Goal: Task Accomplishment & Management: Use online tool/utility

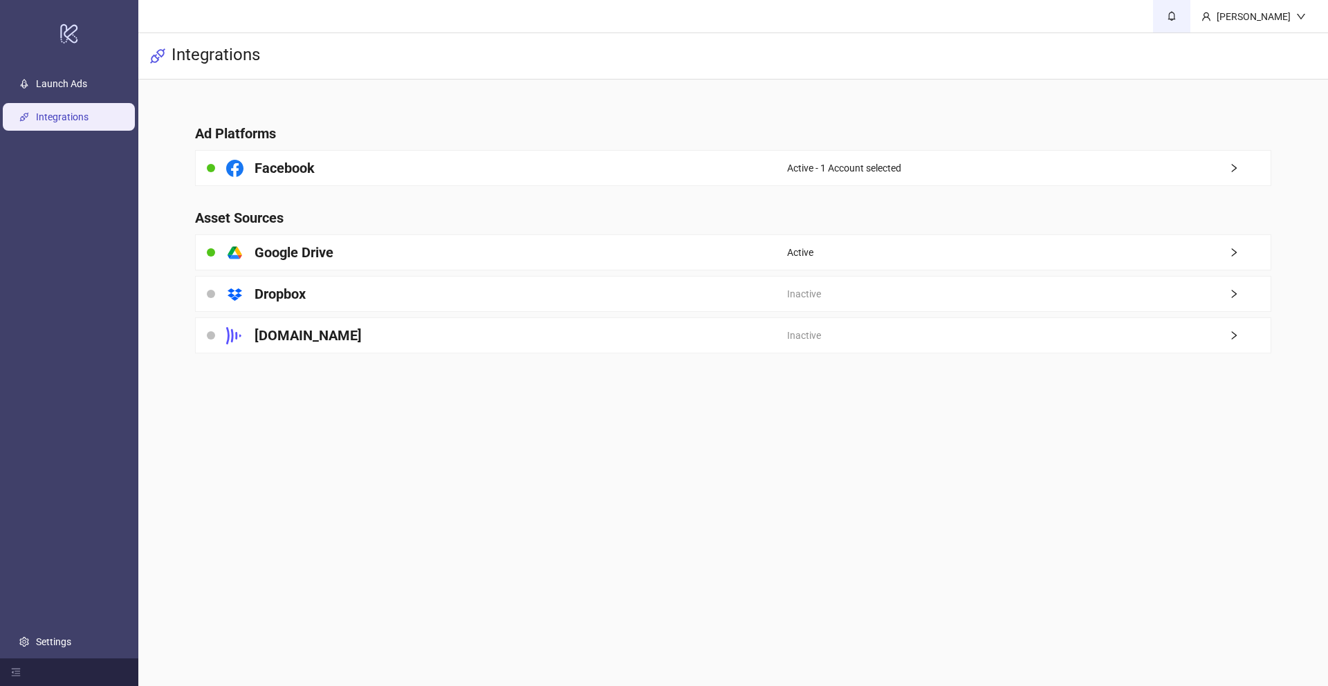
click at [1166, 3] on link at bounding box center [1171, 16] width 37 height 33
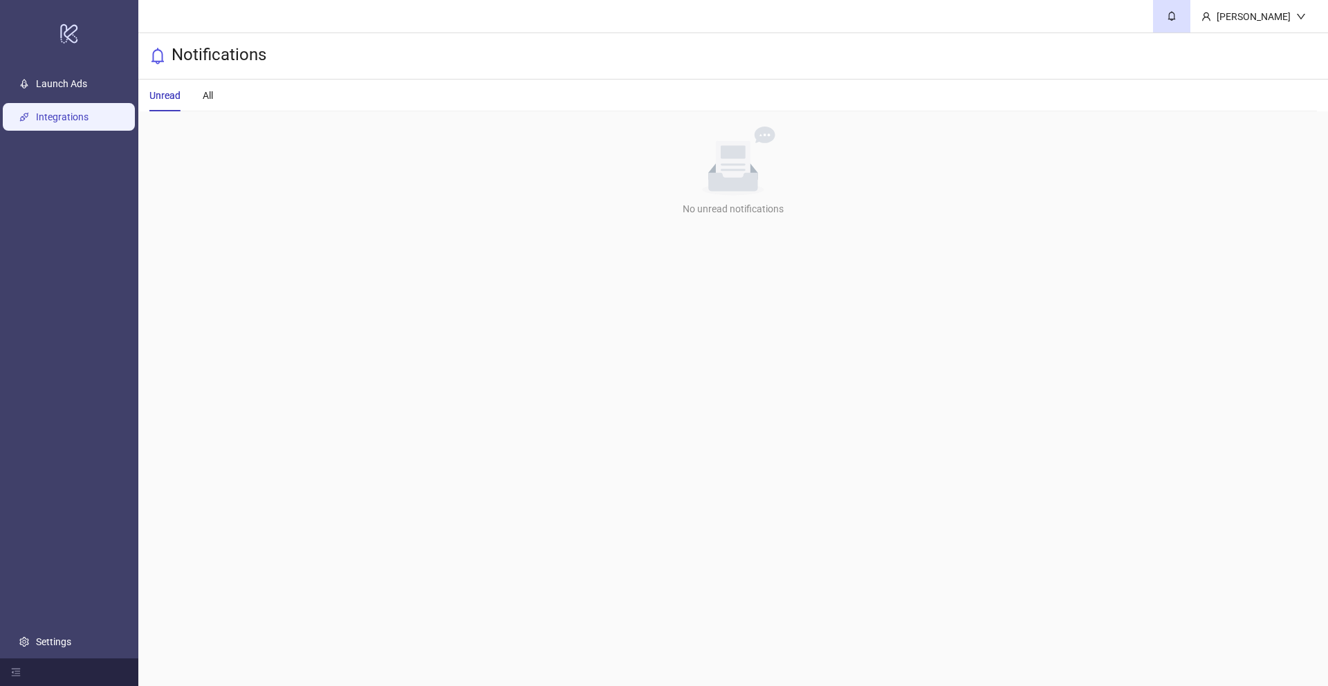
click at [89, 116] on link "Integrations" at bounding box center [62, 116] width 53 height 11
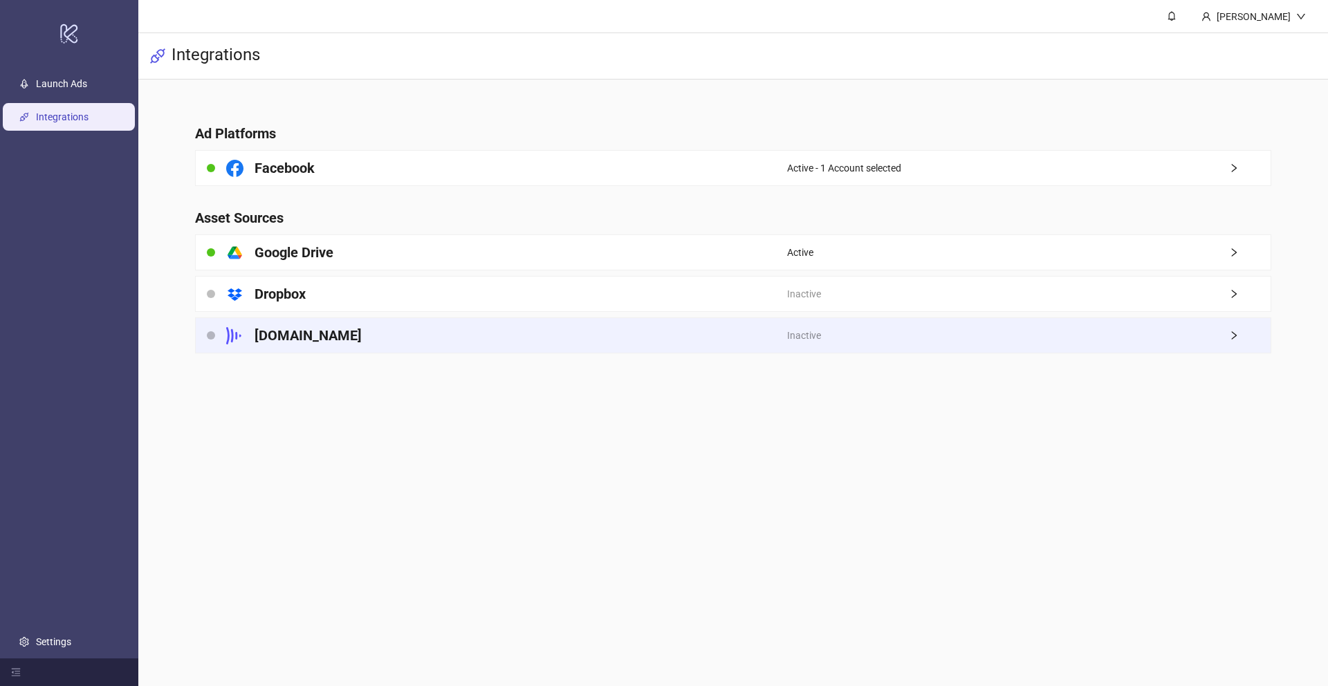
click at [653, 332] on div "[DOMAIN_NAME]" at bounding box center [491, 335] width 591 height 35
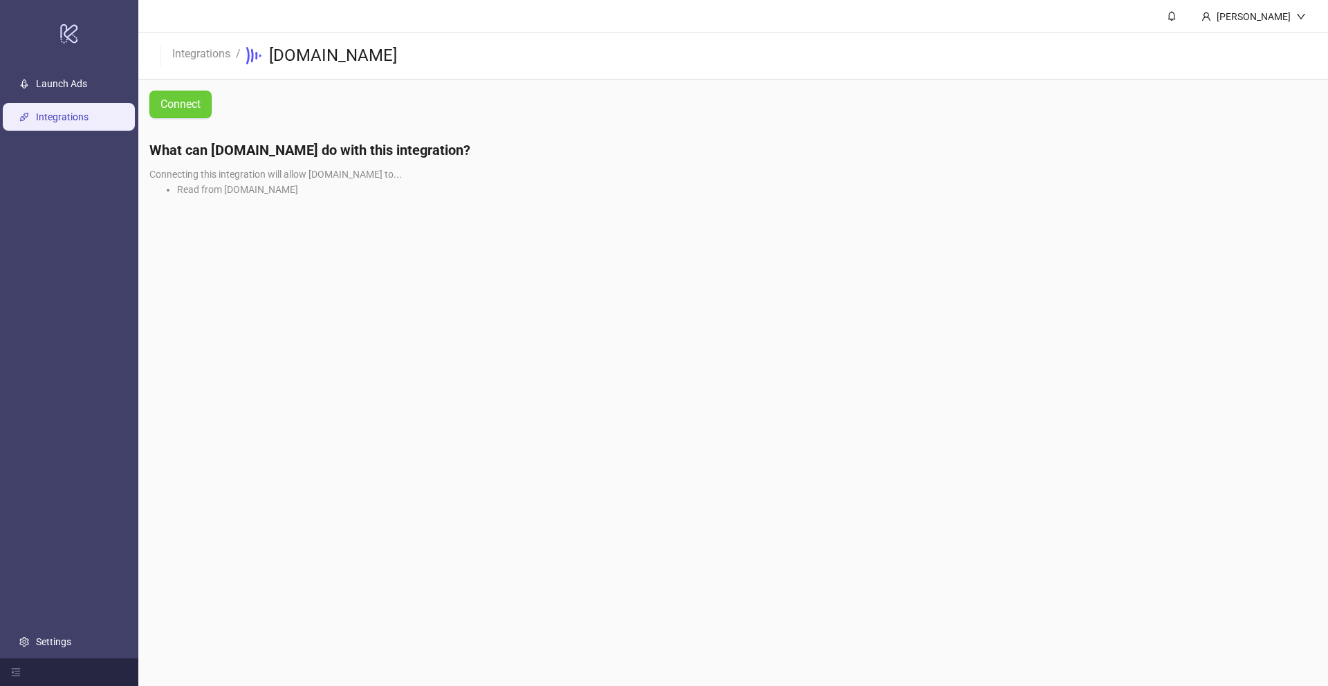
click at [195, 102] on span "Connect" at bounding box center [180, 104] width 40 height 12
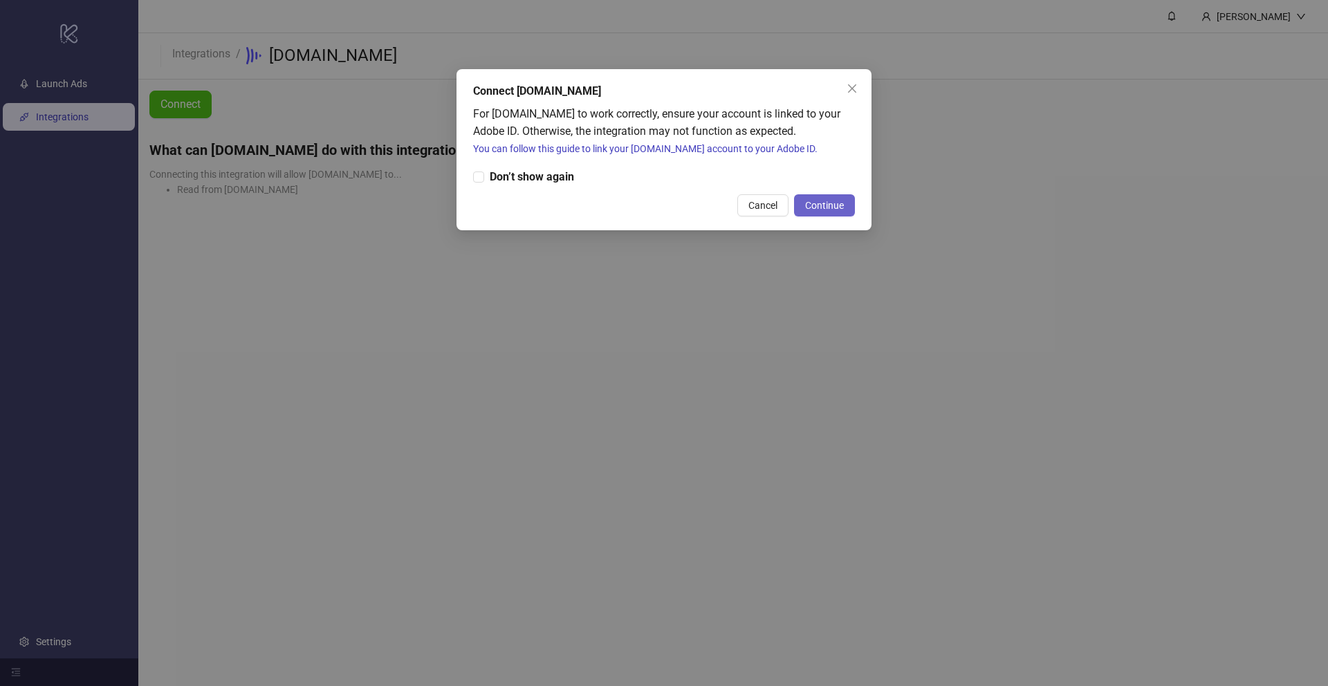
click at [840, 207] on span "Continue" at bounding box center [824, 205] width 39 height 11
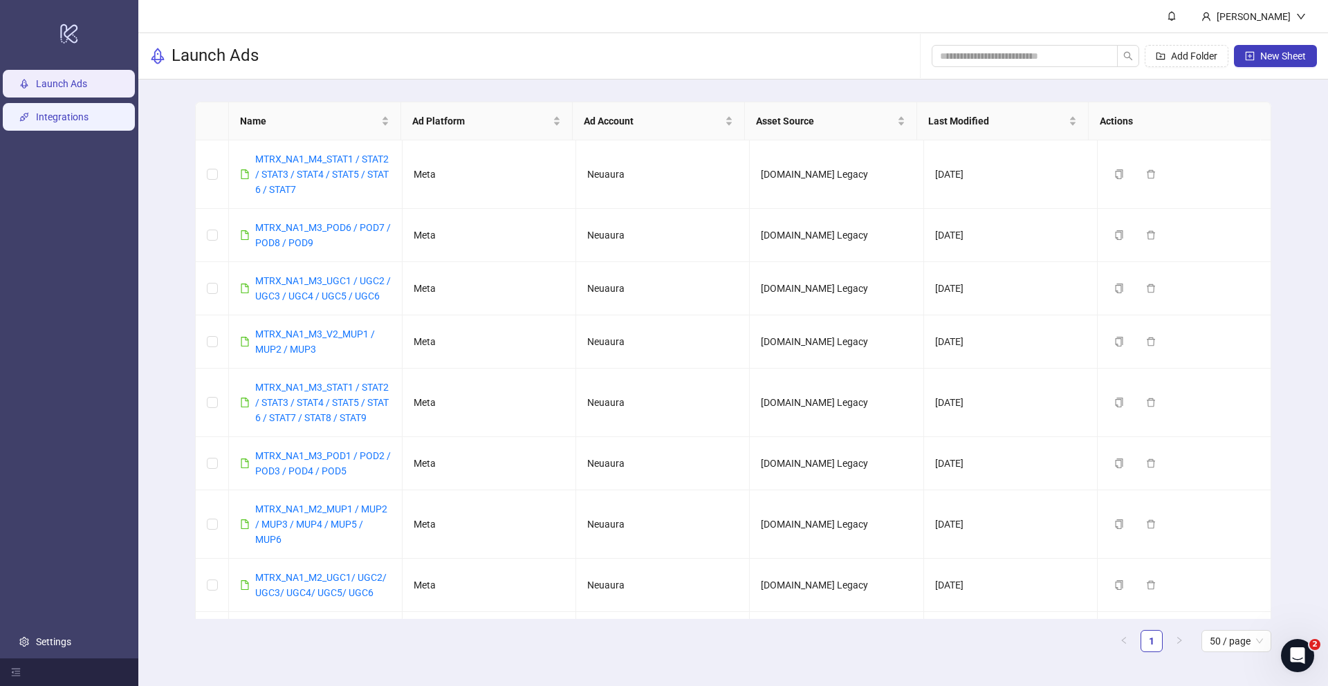
click at [59, 117] on link "Integrations" at bounding box center [62, 116] width 53 height 11
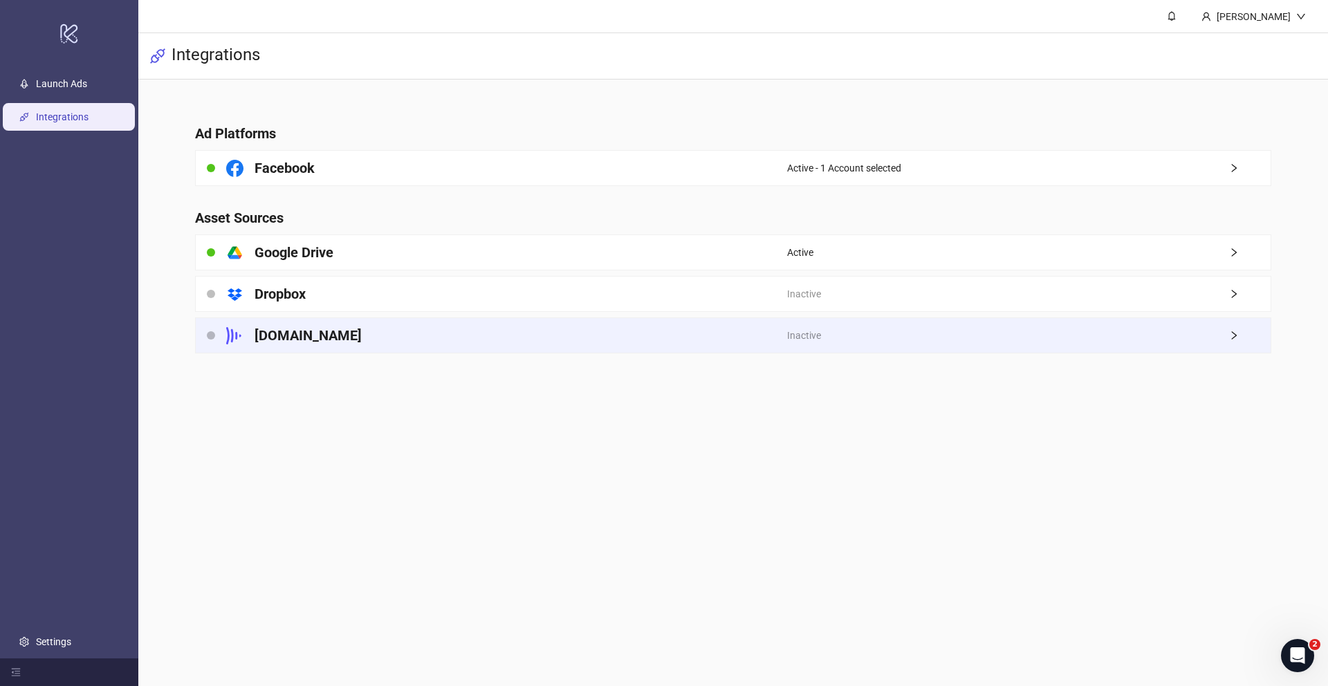
click at [368, 326] on div "[DOMAIN_NAME]" at bounding box center [491, 335] width 591 height 35
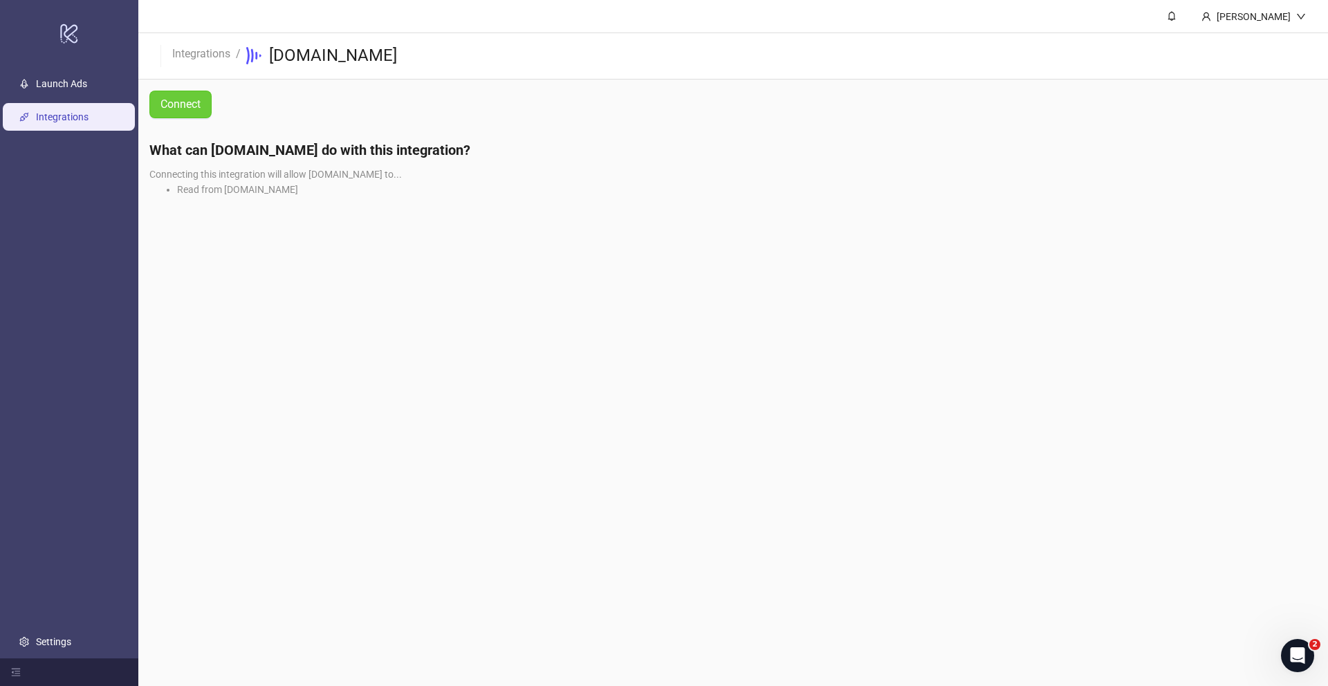
click at [183, 102] on span "Connect" at bounding box center [180, 104] width 40 height 12
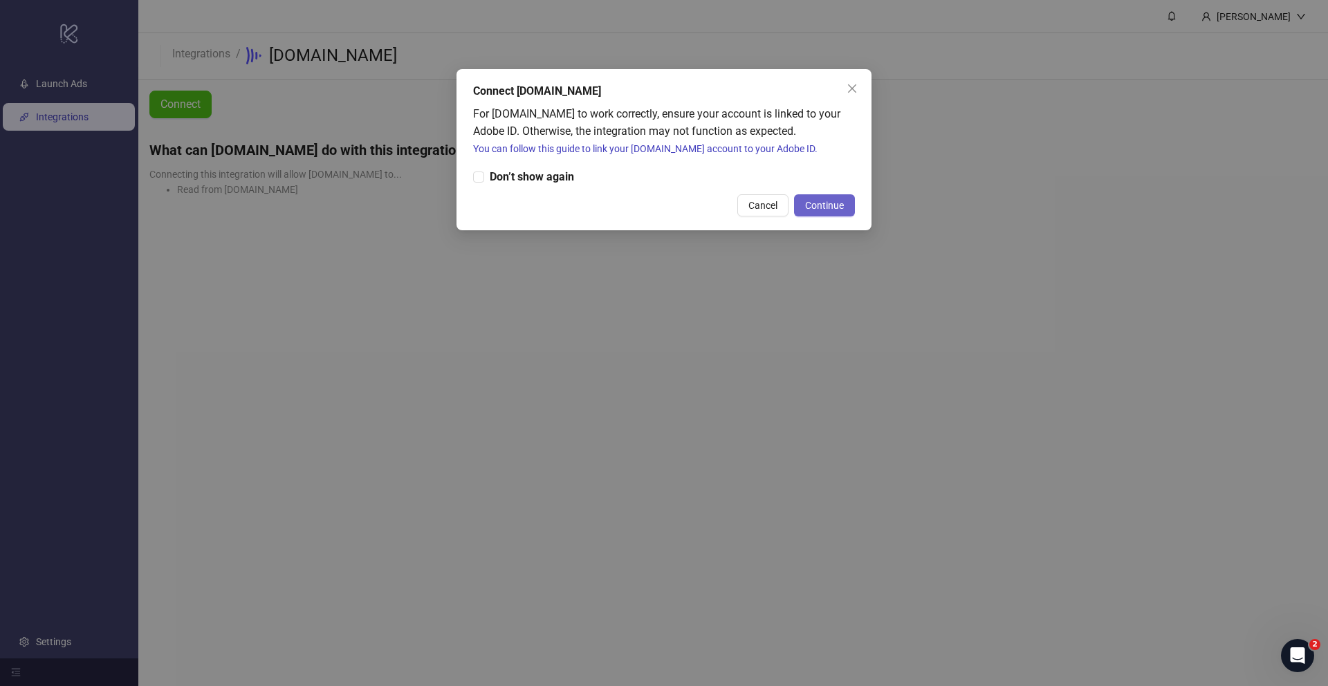
click at [837, 204] on span "Continue" at bounding box center [824, 205] width 39 height 11
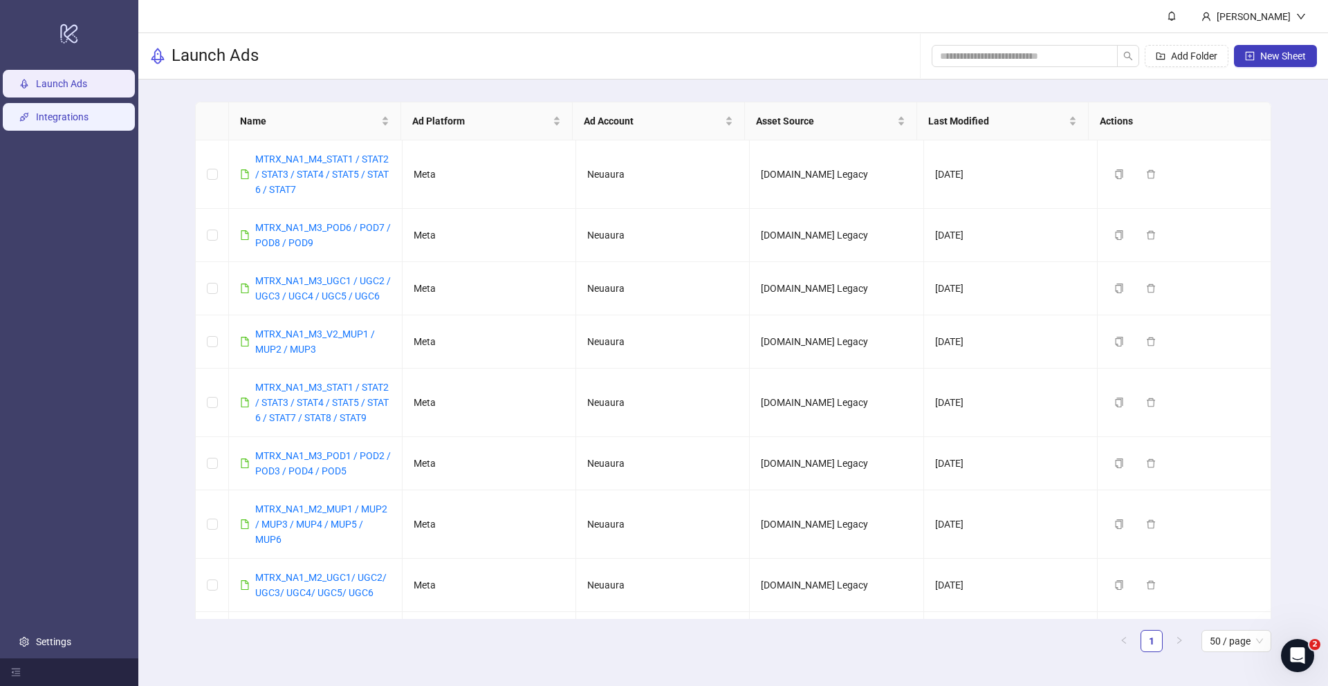
click at [57, 122] on link "Integrations" at bounding box center [62, 116] width 53 height 11
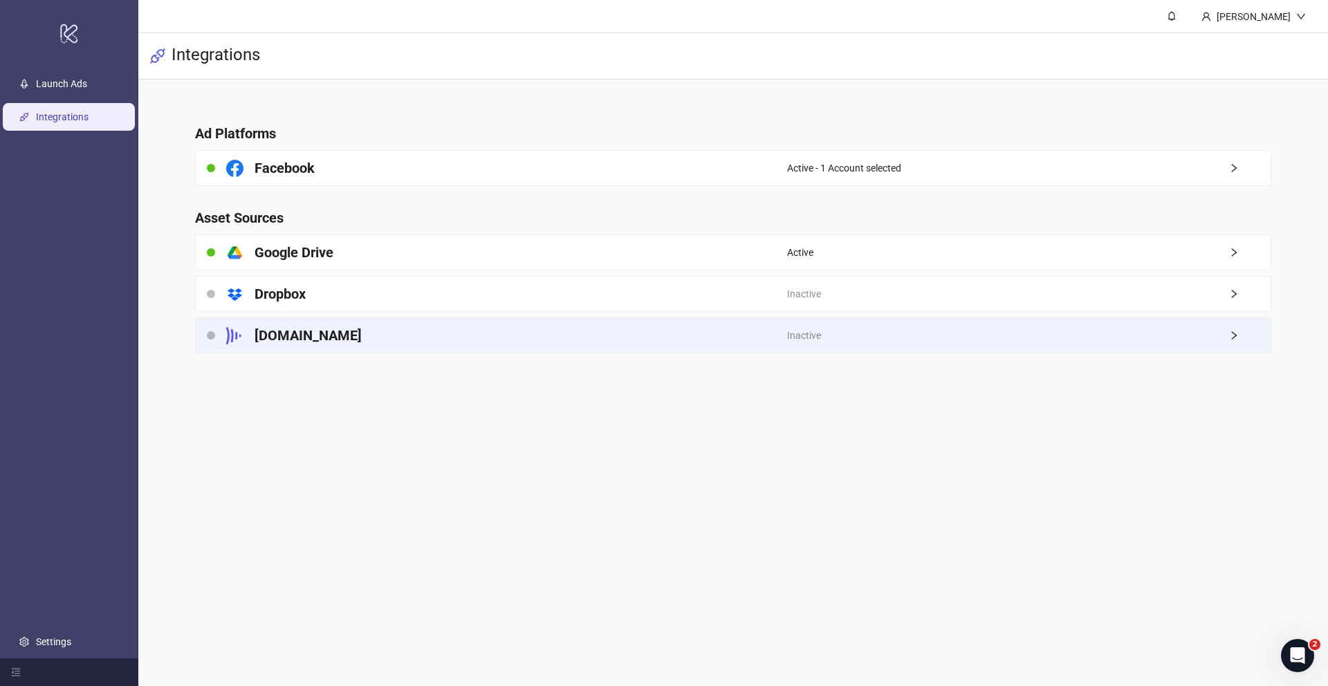
click at [340, 337] on div "[DOMAIN_NAME]" at bounding box center [491, 335] width 591 height 35
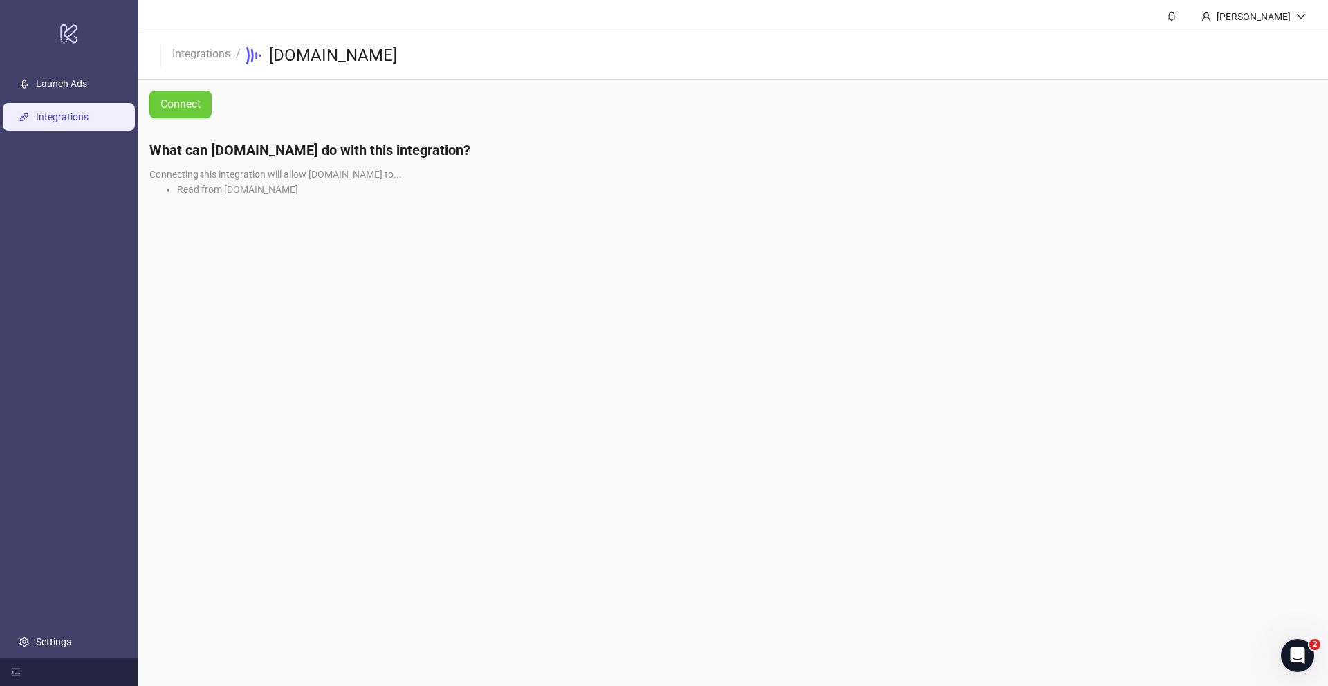
click at [188, 94] on button "Connect" at bounding box center [180, 105] width 62 height 28
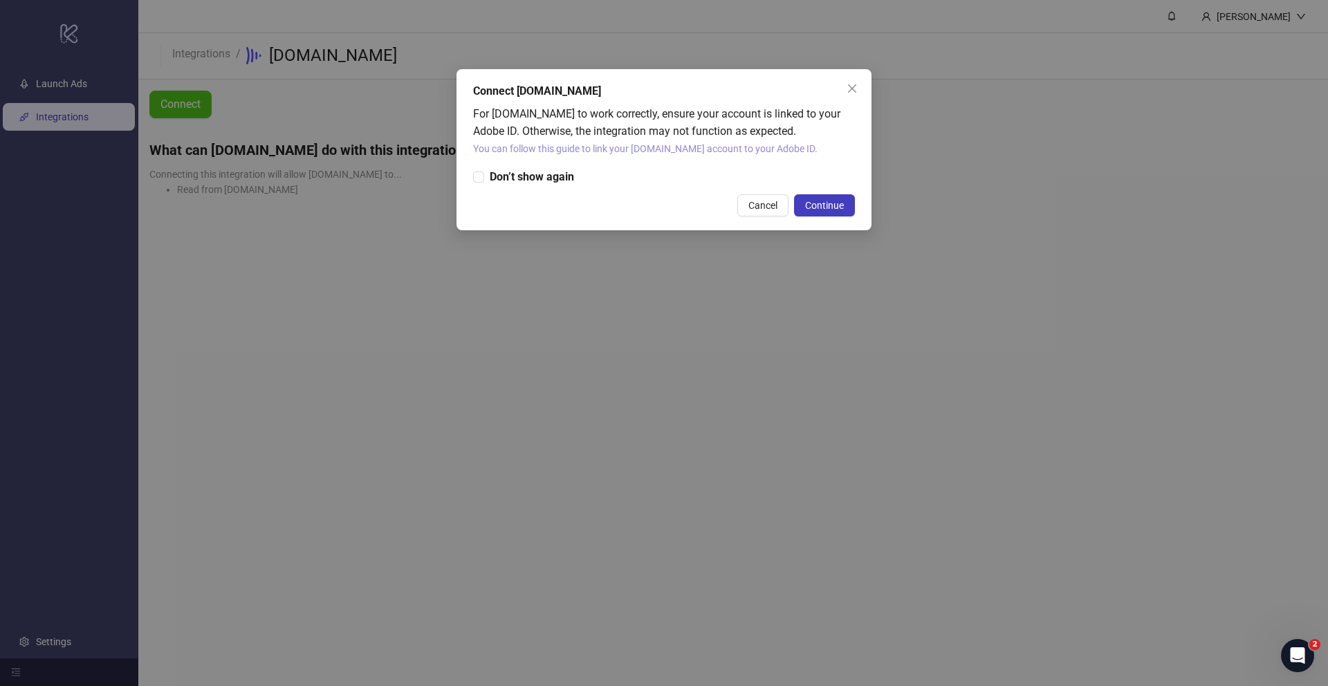
click at [562, 148] on link "You can follow this guide to link your [DOMAIN_NAME] account to your Adobe ID." at bounding box center [645, 148] width 344 height 11
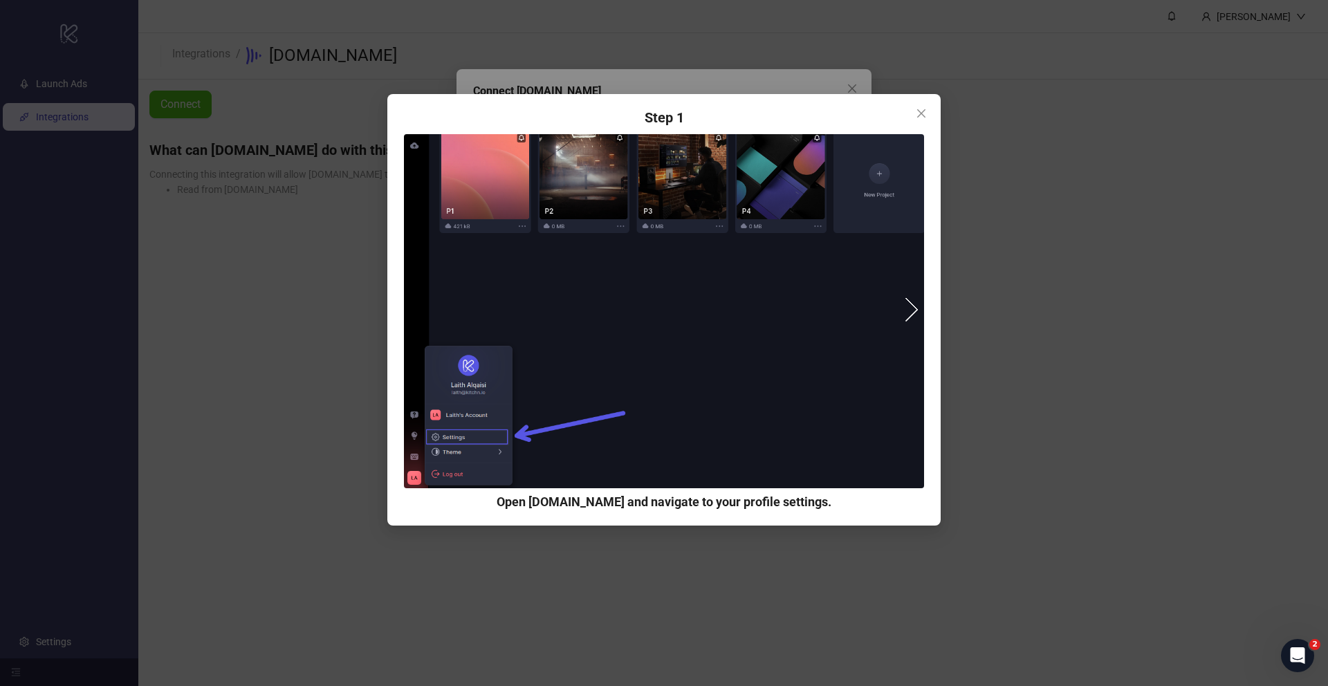
click at [923, 308] on img at bounding box center [664, 310] width 520 height 353
click at [916, 308] on button "next" at bounding box center [905, 309] width 25 height 25
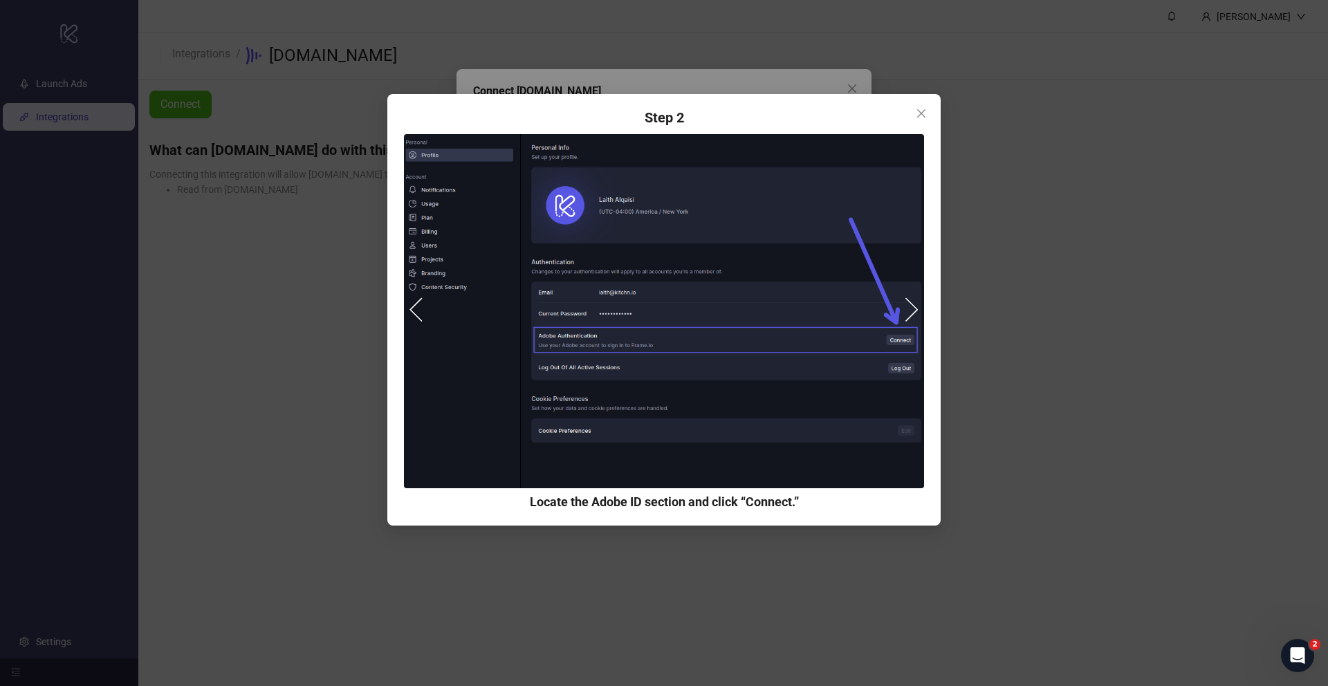
click at [916, 308] on button "next" at bounding box center [905, 309] width 25 height 25
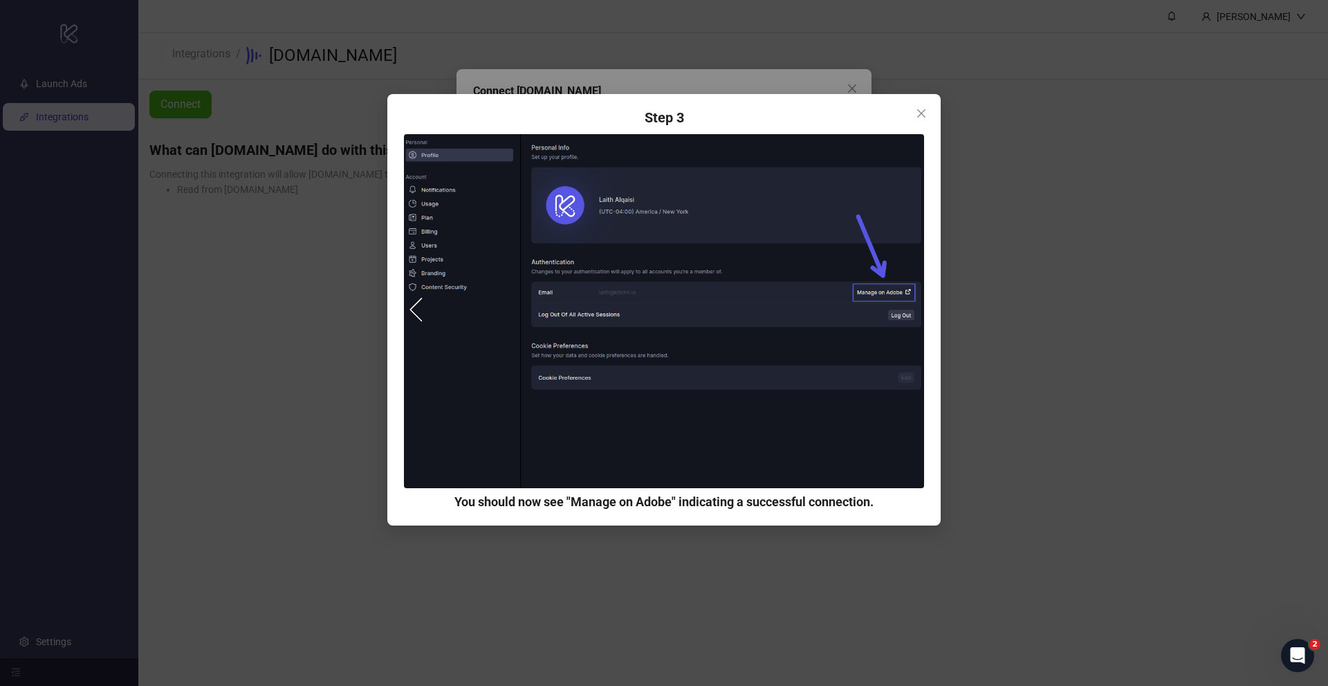
click at [916, 308] on img at bounding box center [664, 310] width 520 height 353
click at [414, 302] on button "prev" at bounding box center [421, 309] width 25 height 25
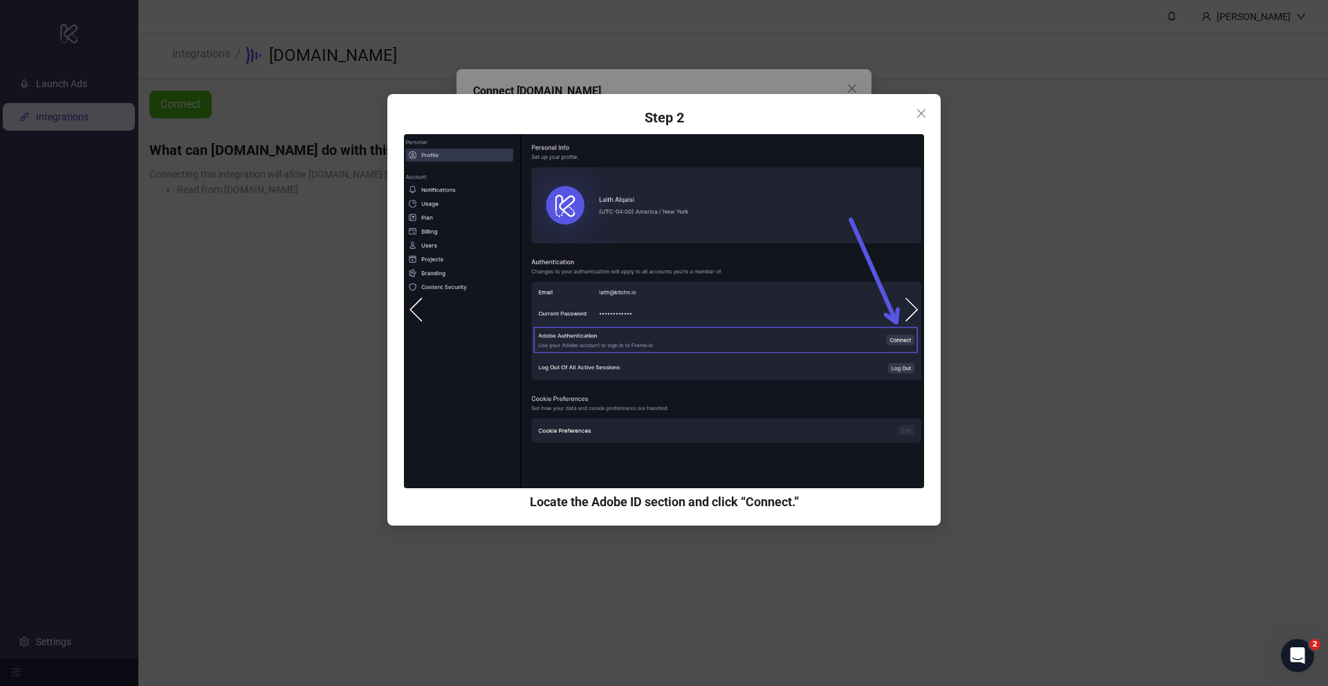
click at [414, 302] on button "prev" at bounding box center [421, 309] width 25 height 25
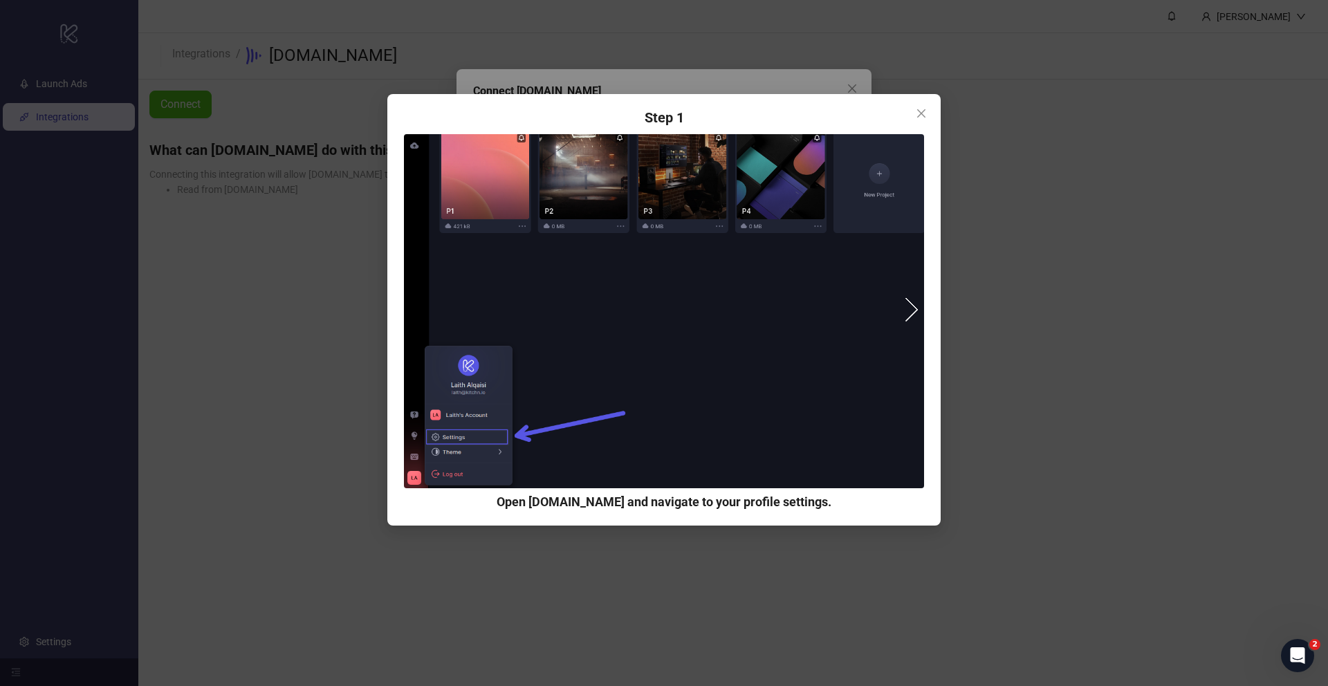
click at [1077, 167] on div "Step 1 Open [DOMAIN_NAME] and navigate to your profile settings. Step 2 Locate …" at bounding box center [664, 343] width 1328 height 686
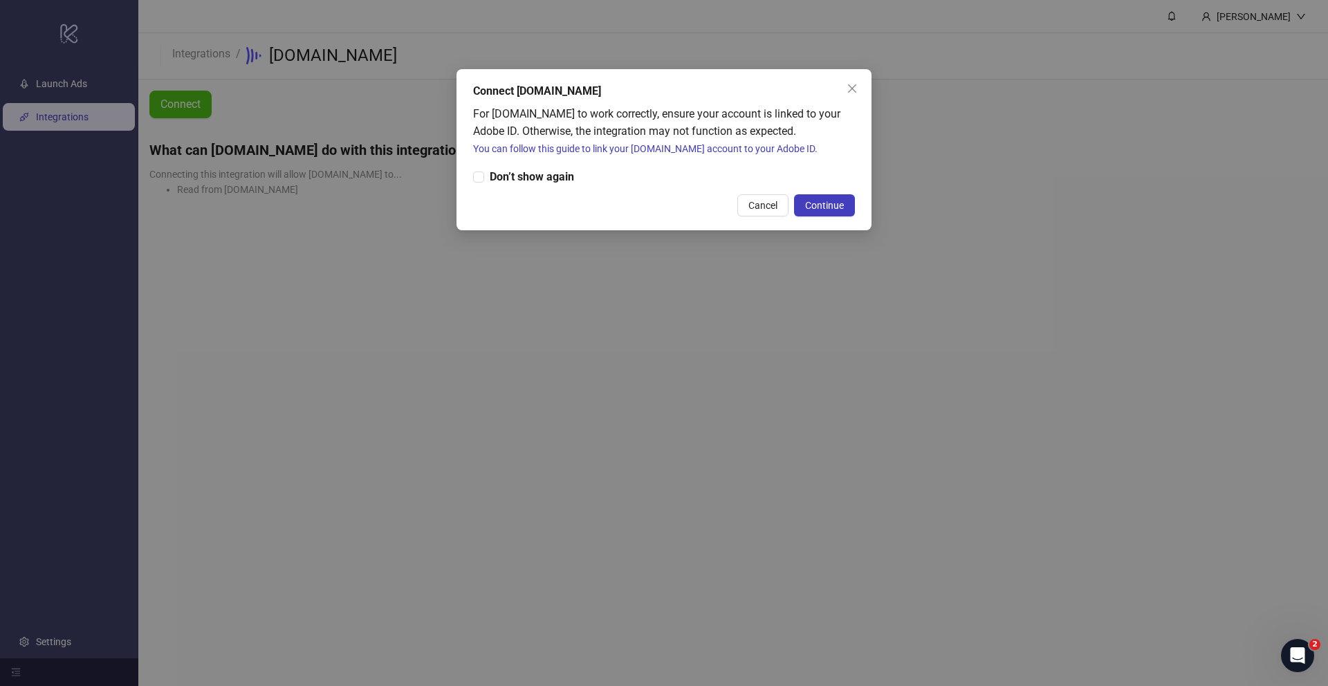
drag, startPoint x: 0, startPoint y: 645, endPoint x: 53, endPoint y: 648, distance: 53.3
click at [1, 645] on div "Connect [DOMAIN_NAME] For [DOMAIN_NAME] to work correctly, ensure your account …" at bounding box center [664, 343] width 1328 height 686
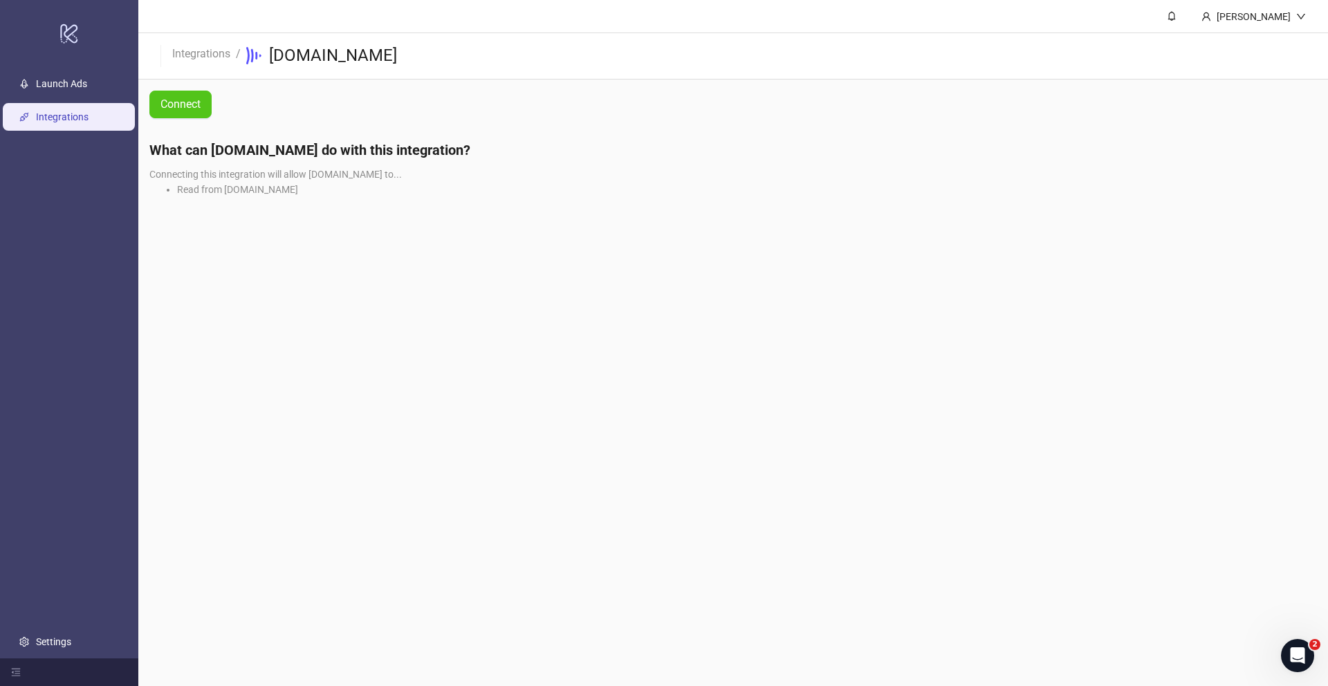
click at [54, 648] on div "Connect [DOMAIN_NAME] For [DOMAIN_NAME] to work correctly, ensure your account …" at bounding box center [664, 343] width 1328 height 686
click at [54, 647] on link "Settings" at bounding box center [53, 641] width 35 height 11
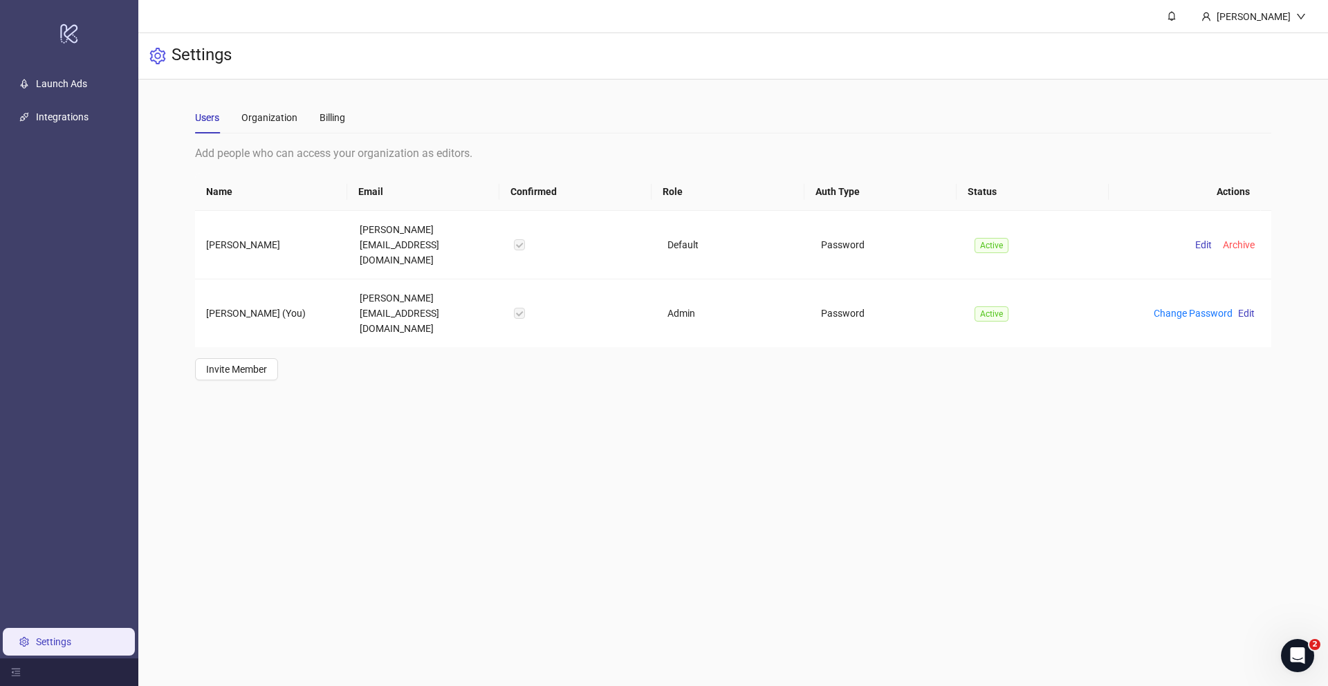
click at [73, 620] on ul "Launch Ads Integrations Settings" at bounding box center [69, 362] width 138 height 591
click at [36, 640] on link "Settings" at bounding box center [53, 641] width 35 height 11
click at [284, 124] on div "Organization" at bounding box center [269, 117] width 56 height 15
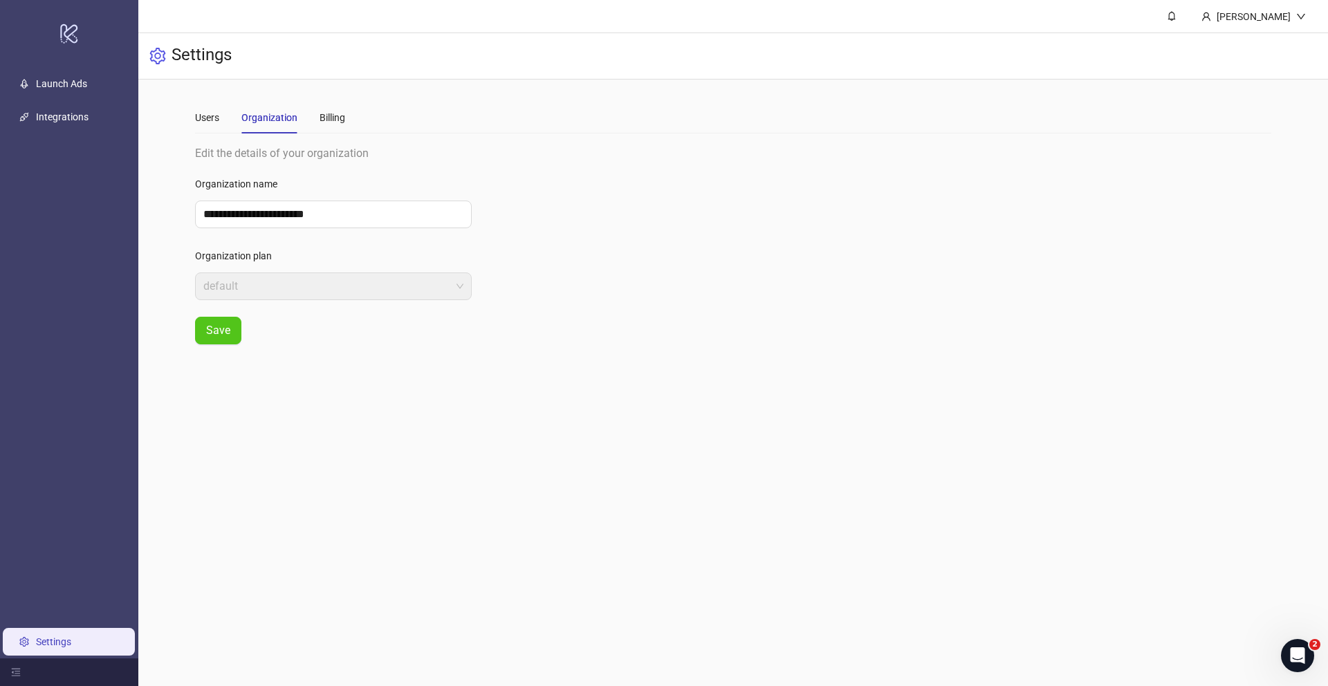
click at [357, 122] on div "Users Organization Billing" at bounding box center [733, 118] width 1076 height 32
click at [341, 123] on div "Billing" at bounding box center [332, 117] width 26 height 15
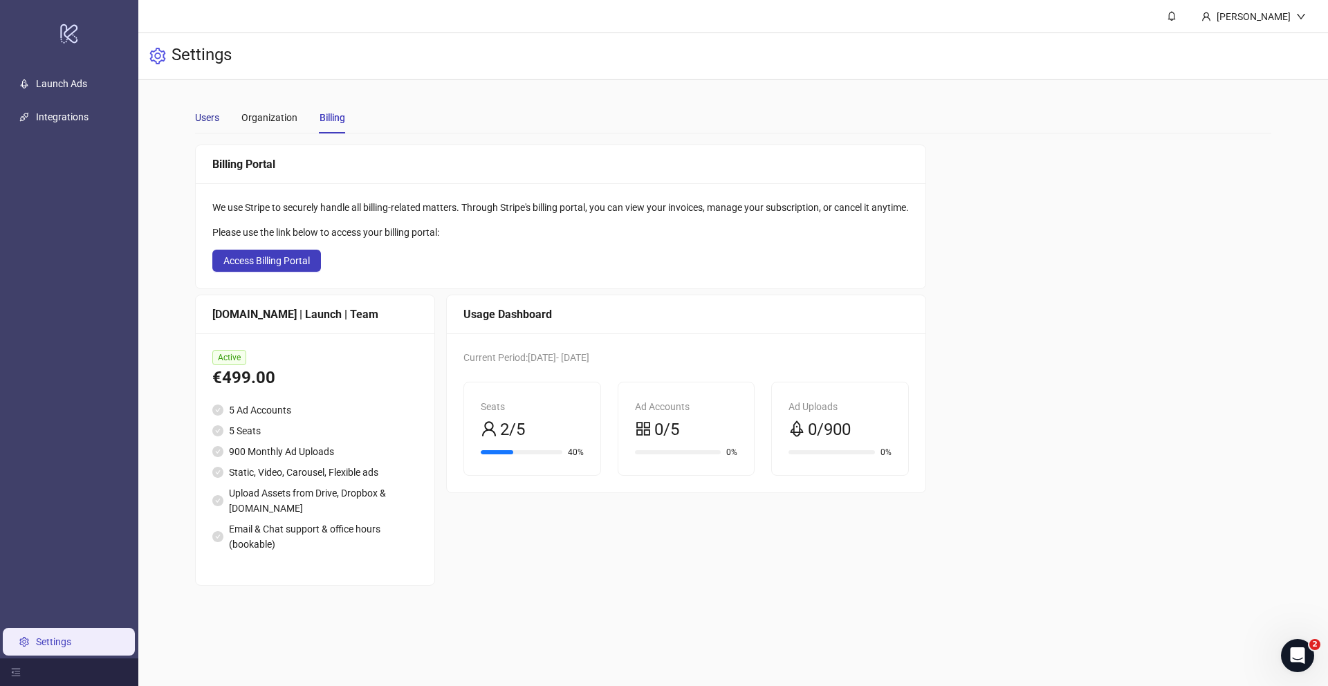
click at [206, 122] on div "Users" at bounding box center [207, 117] width 24 height 15
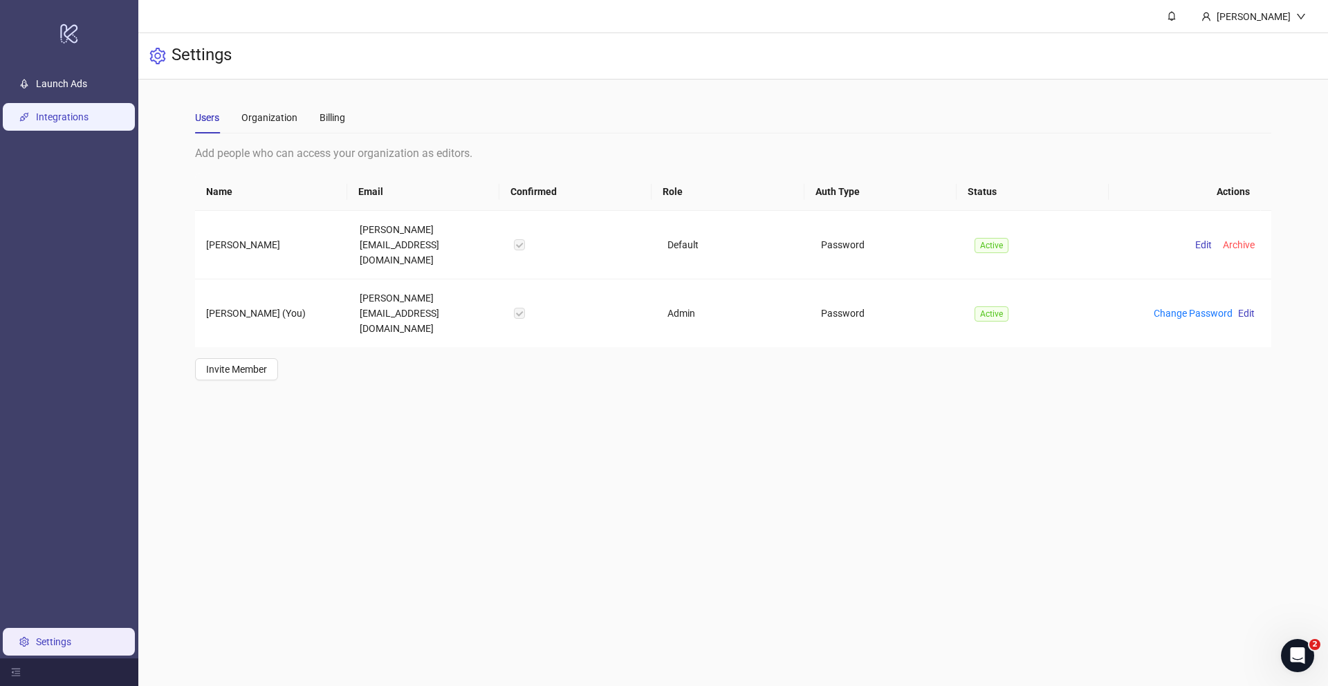
click at [40, 120] on link "Integrations" at bounding box center [62, 116] width 53 height 11
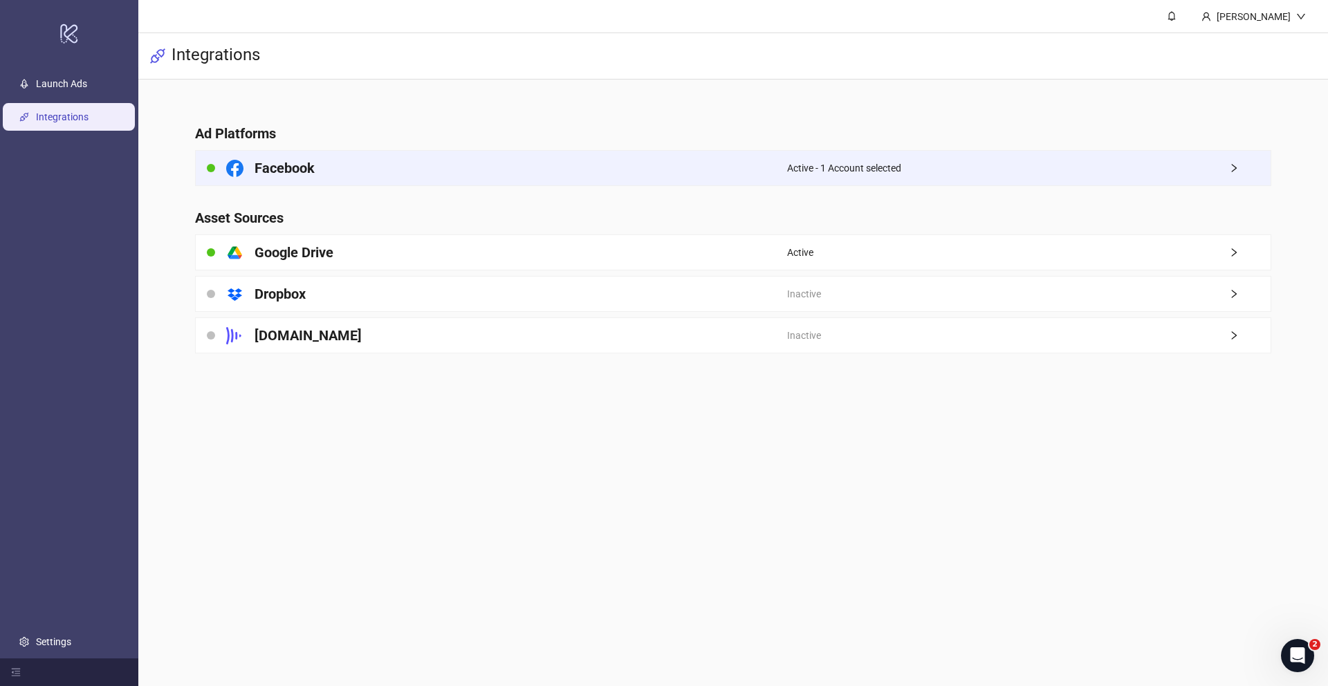
click at [386, 173] on div "Facebook" at bounding box center [491, 168] width 591 height 35
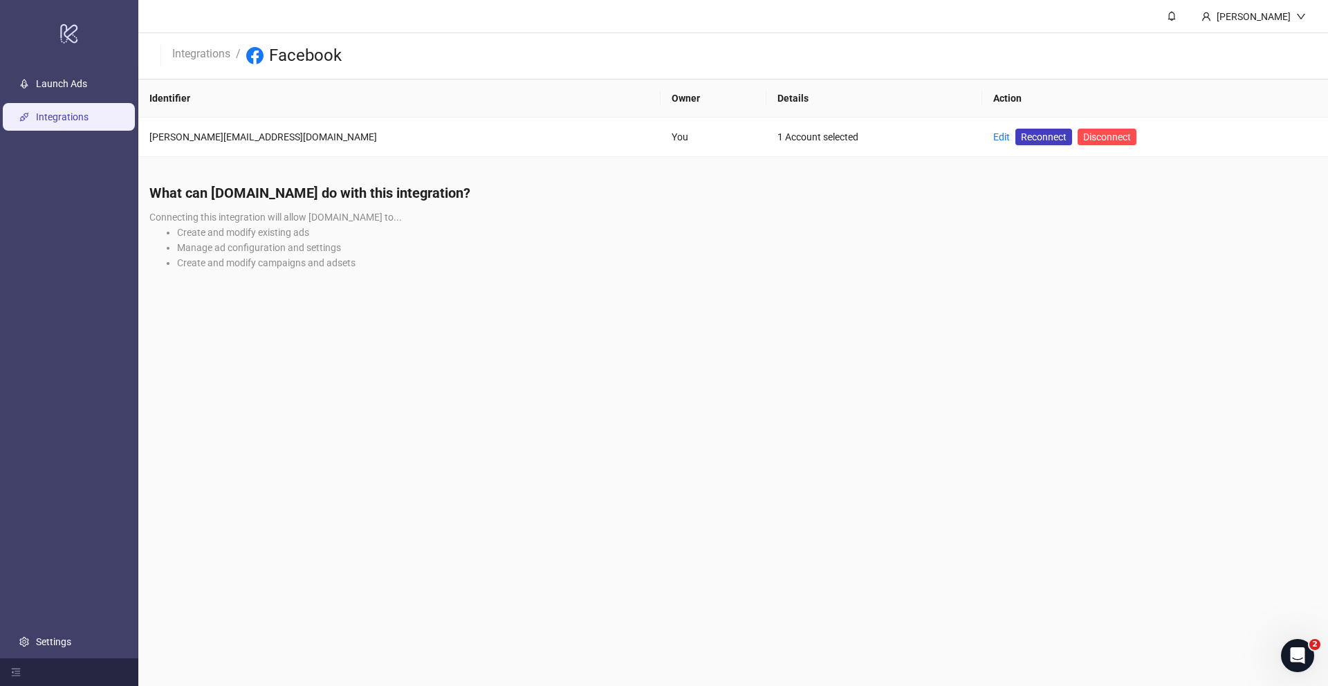
click at [89, 120] on link "Integrations" at bounding box center [62, 116] width 53 height 11
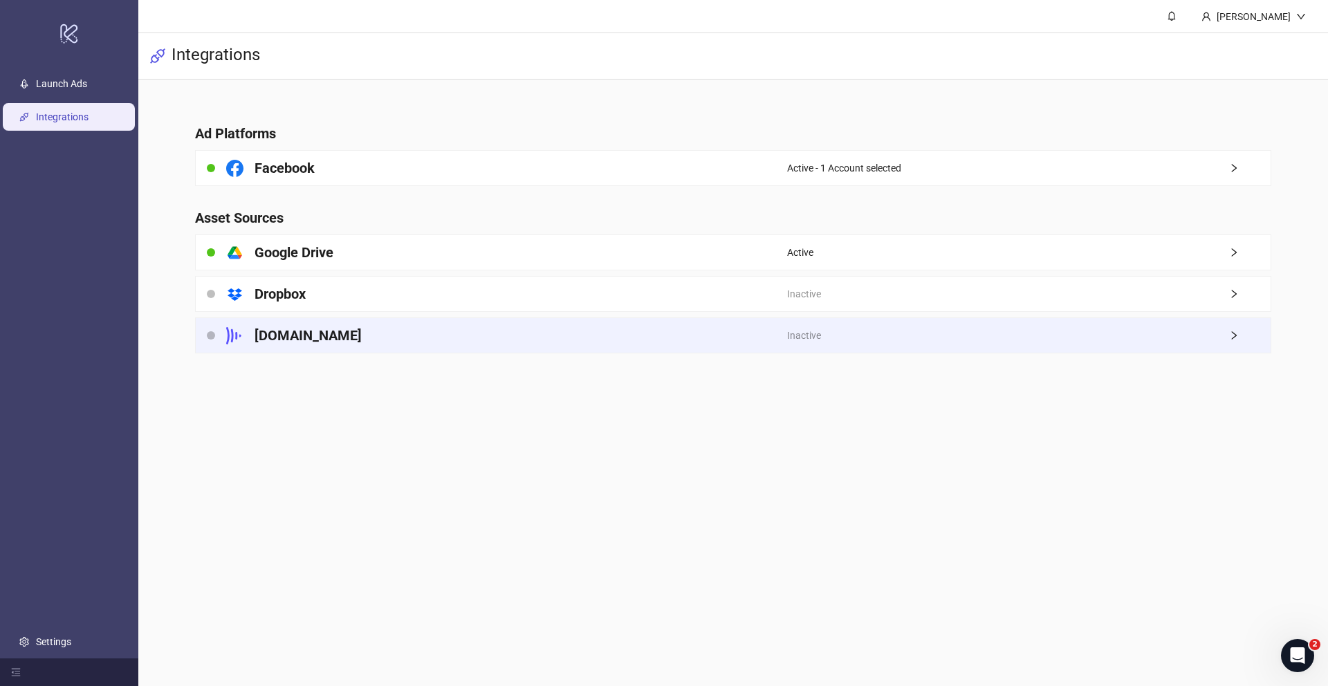
click at [439, 342] on div "[DOMAIN_NAME]" at bounding box center [491, 335] width 591 height 35
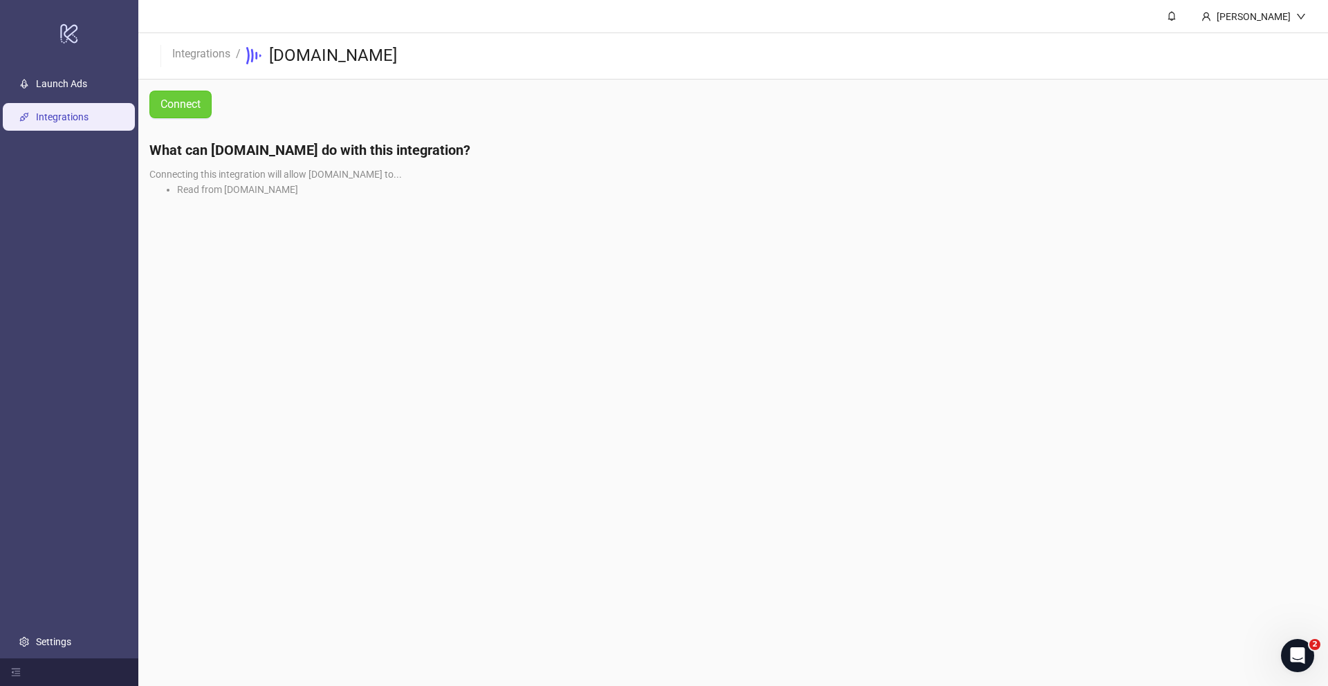
click at [189, 93] on button "Connect" at bounding box center [180, 105] width 62 height 28
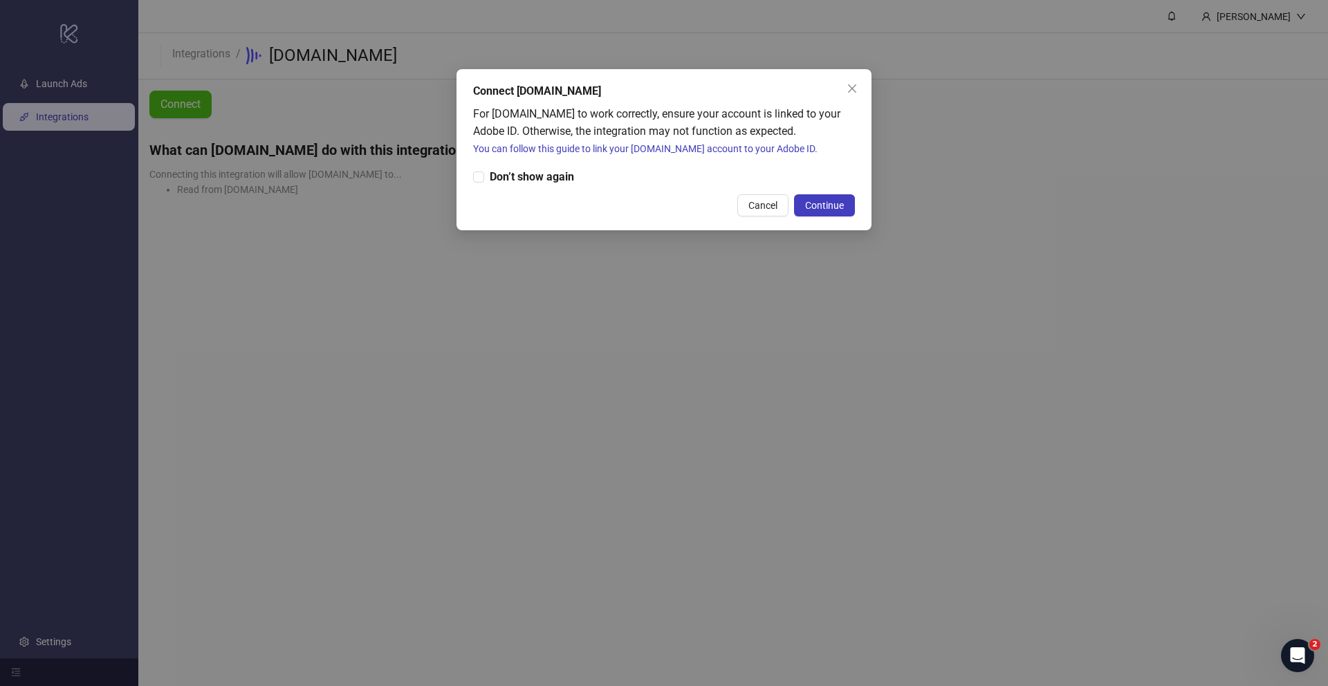
drag, startPoint x: 851, startPoint y: 216, endPoint x: 795, endPoint y: 301, distance: 101.5
click at [821, 306] on div "Connect [DOMAIN_NAME] For [DOMAIN_NAME] to work correctly, ensure your account …" at bounding box center [664, 343] width 1328 height 686
click at [732, 149] on link "You can follow this guide to link your [DOMAIN_NAME] account to your Adobe ID." at bounding box center [645, 148] width 344 height 11
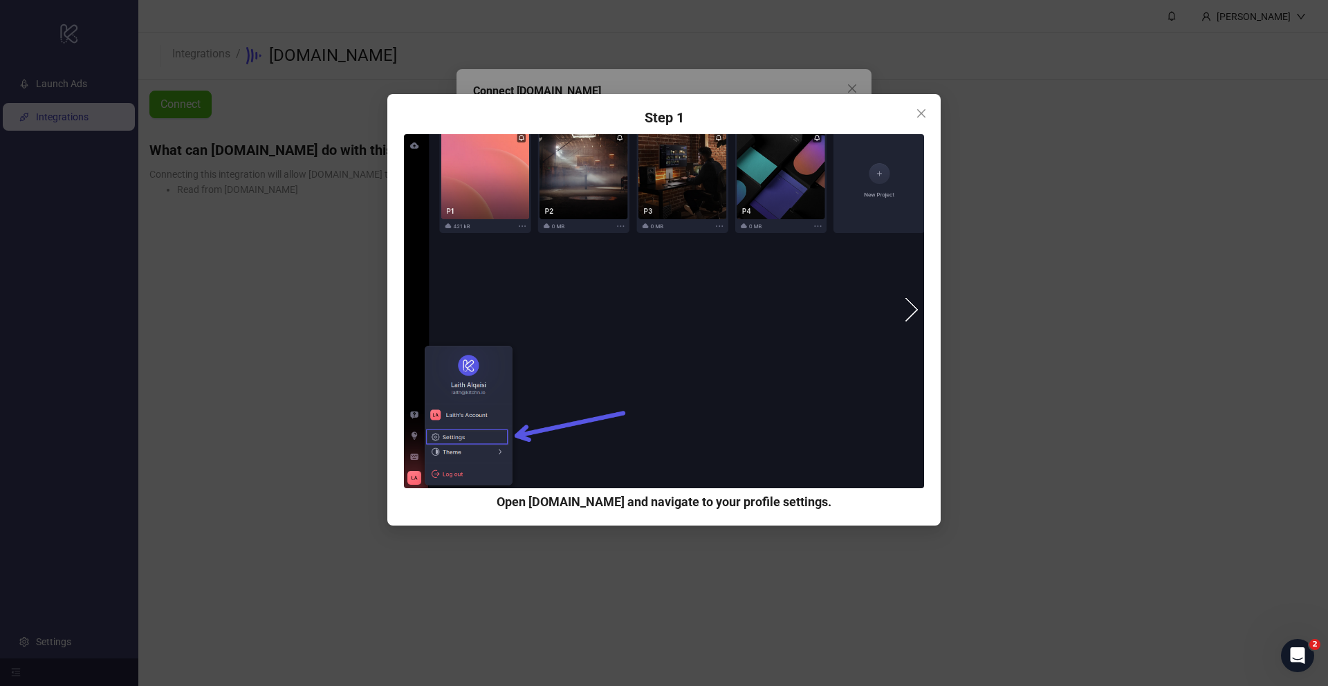
click at [900, 311] on button "next" at bounding box center [905, 309] width 25 height 25
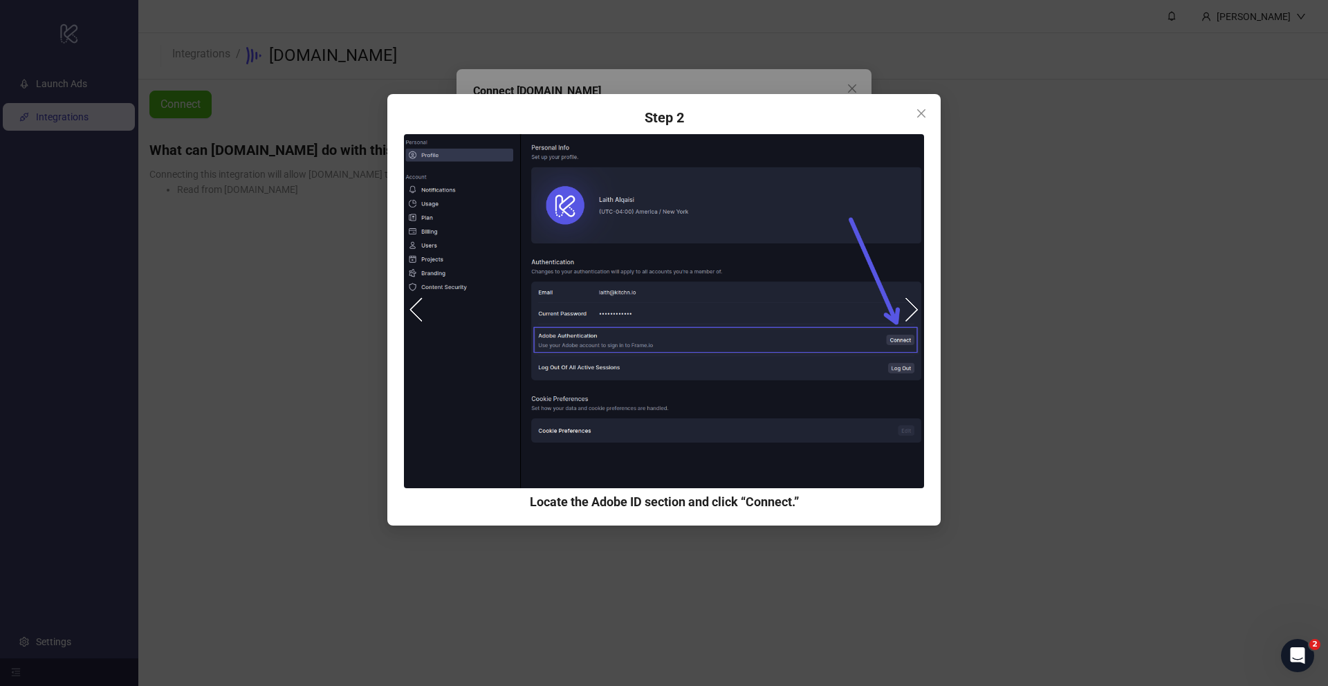
click at [911, 302] on button "next" at bounding box center [905, 309] width 25 height 25
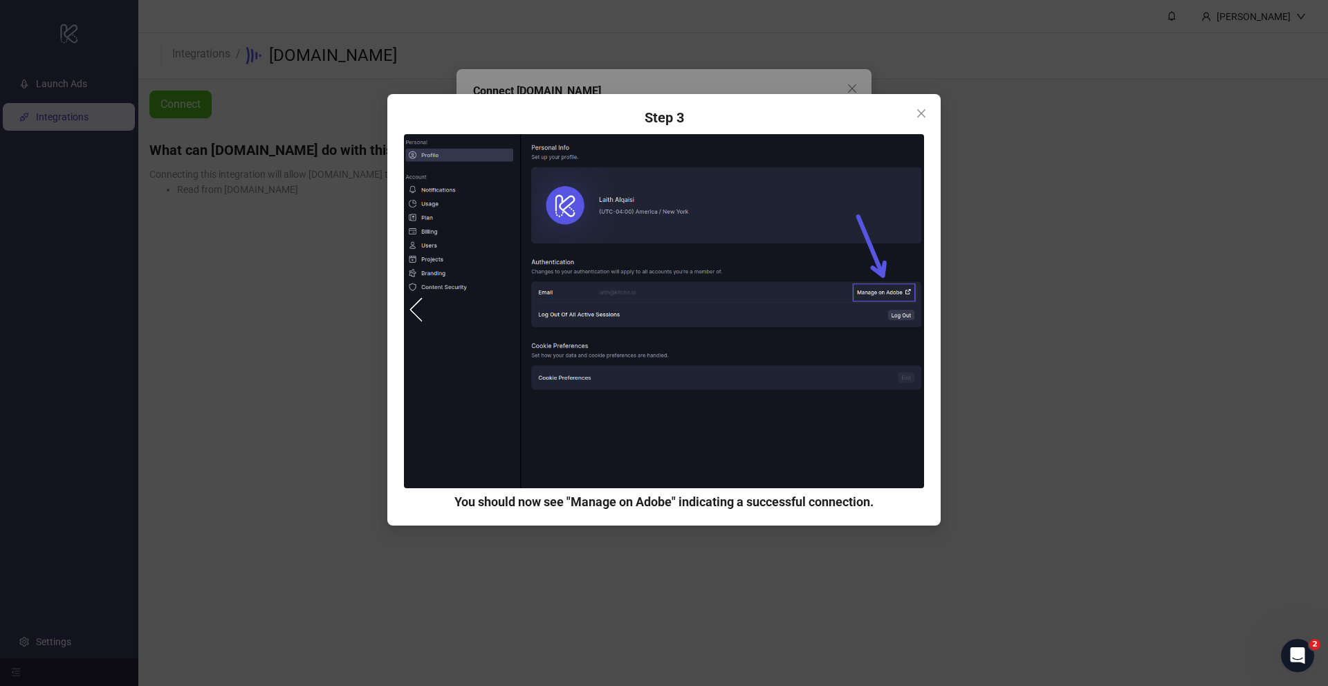
click at [936, 112] on div "Step 1 Open [DOMAIN_NAME] and navigate to your profile settings. Step 2 Locate …" at bounding box center [663, 310] width 553 height 432
click at [1306, 648] on div "Open Intercom Messenger" at bounding box center [1295, 654] width 46 height 46
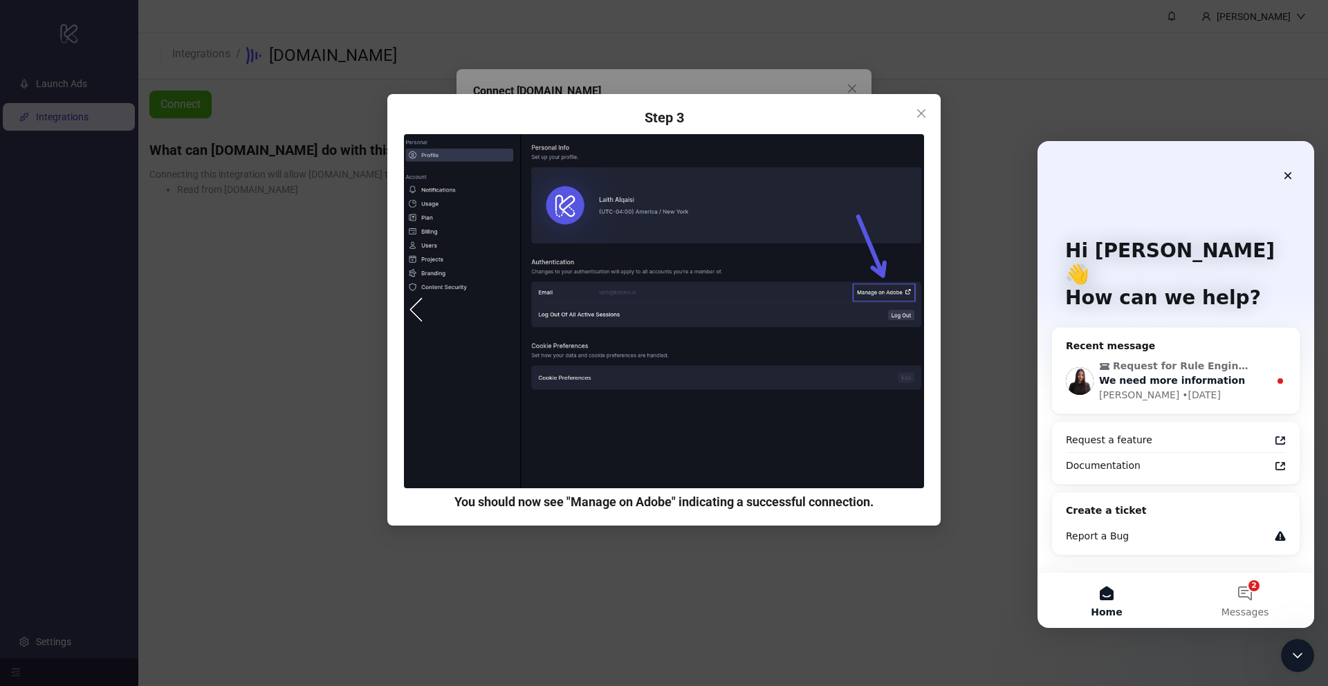
click at [1174, 375] on span "We need more information" at bounding box center [1172, 380] width 146 height 11
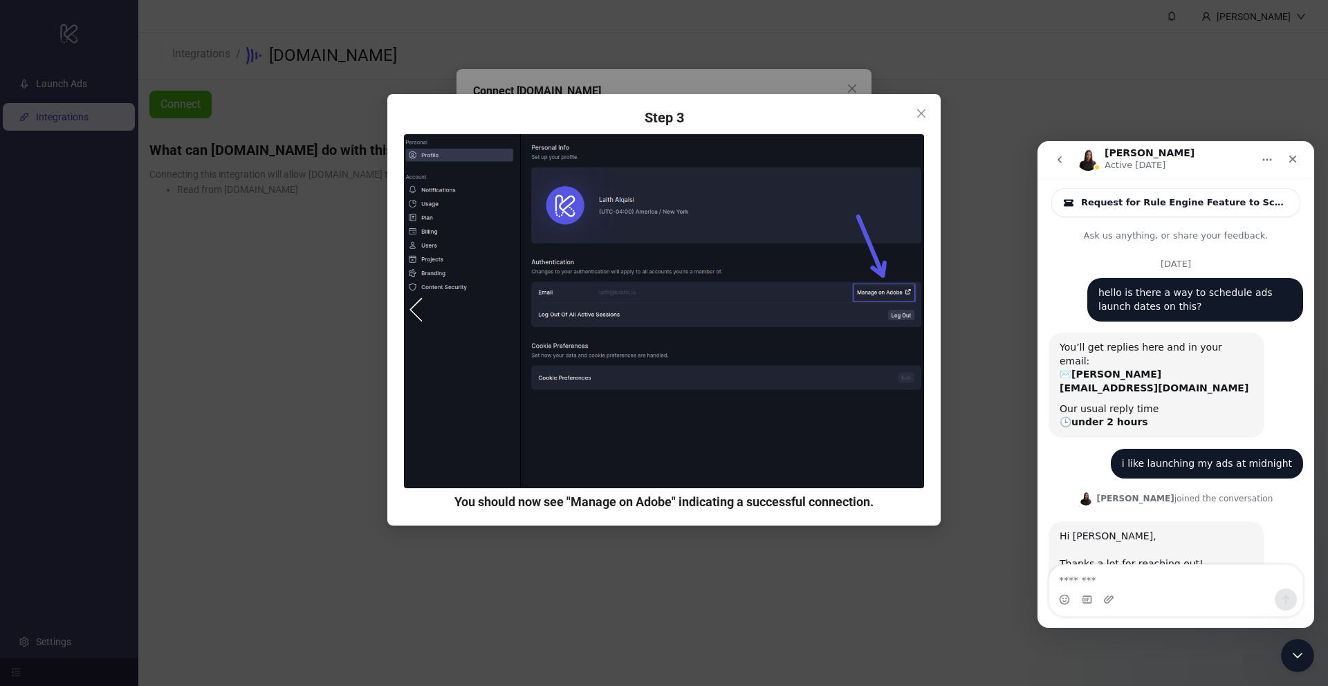
scroll to position [64, 0]
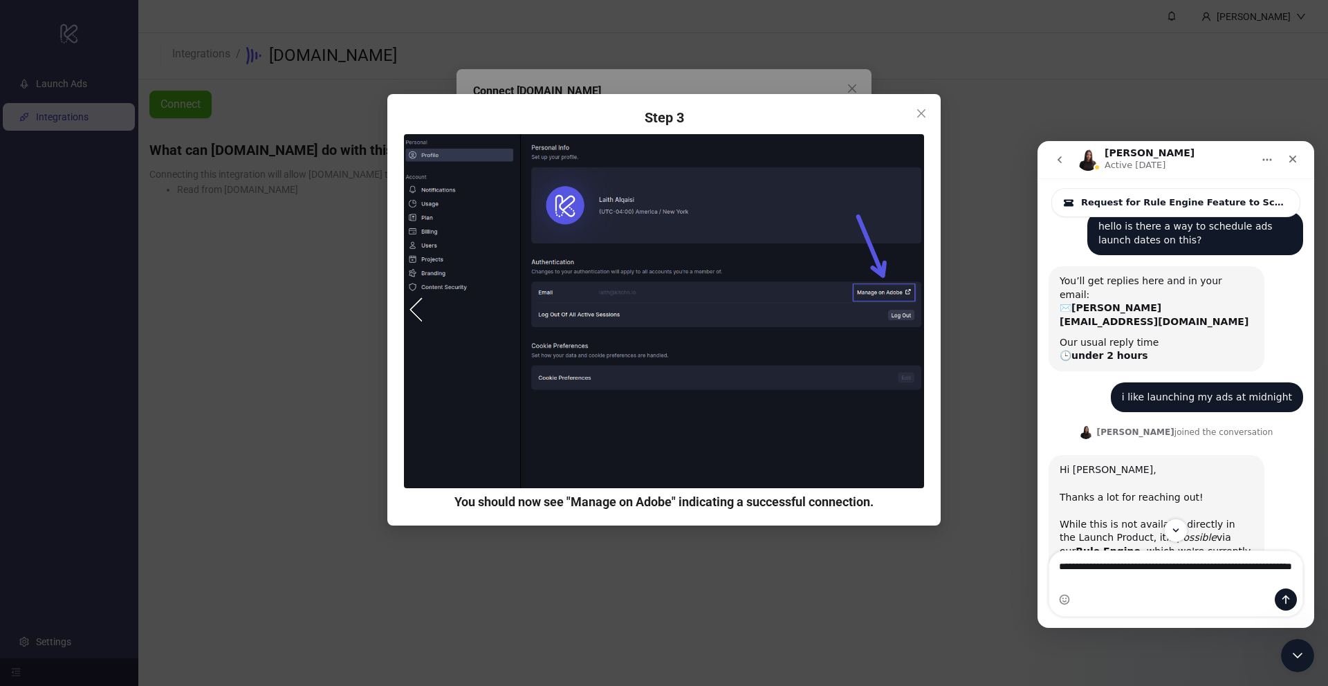
type textarea "**********"
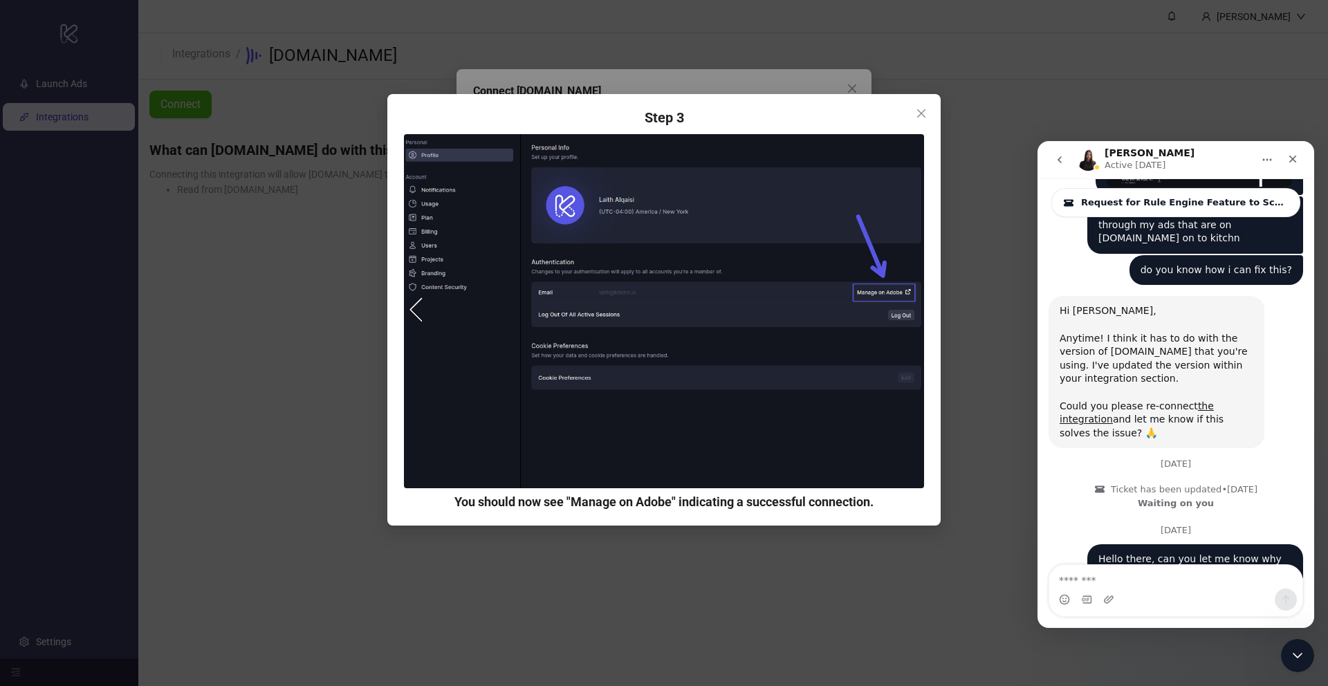
scroll to position [1138, 0]
